Goal: Task Accomplishment & Management: Use online tool/utility

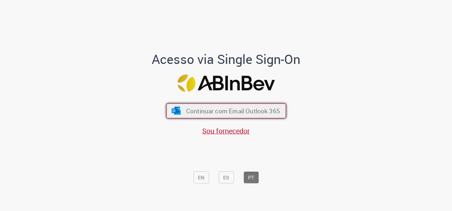
click at [245, 116] on button "Continuar com Email Outlook 365" at bounding box center [226, 110] width 120 height 15
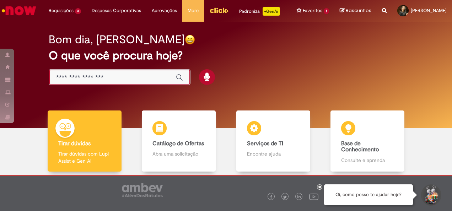
click at [130, 79] on input "Basta digitar aqui" at bounding box center [112, 78] width 113 height 8
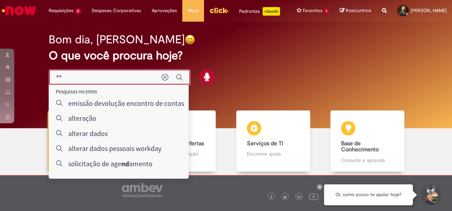
type input "**"
